Goal: Book appointment/travel/reservation

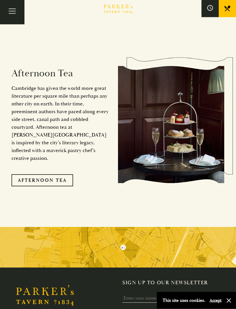
scroll to position [946, 0]
click at [60, 174] on link "Afternoon Tea" at bounding box center [43, 180] width 62 height 12
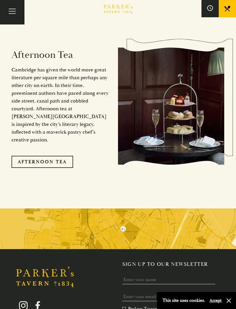
click at [55, 156] on link "Afternoon Tea" at bounding box center [43, 162] width 62 height 12
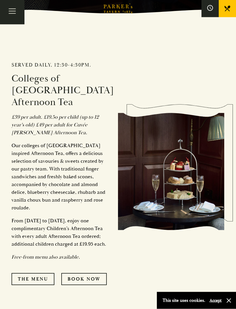
scroll to position [296, 0]
click at [37, 274] on link "The Menu" at bounding box center [33, 279] width 43 height 12
